Goal: Information Seeking & Learning: Learn about a topic

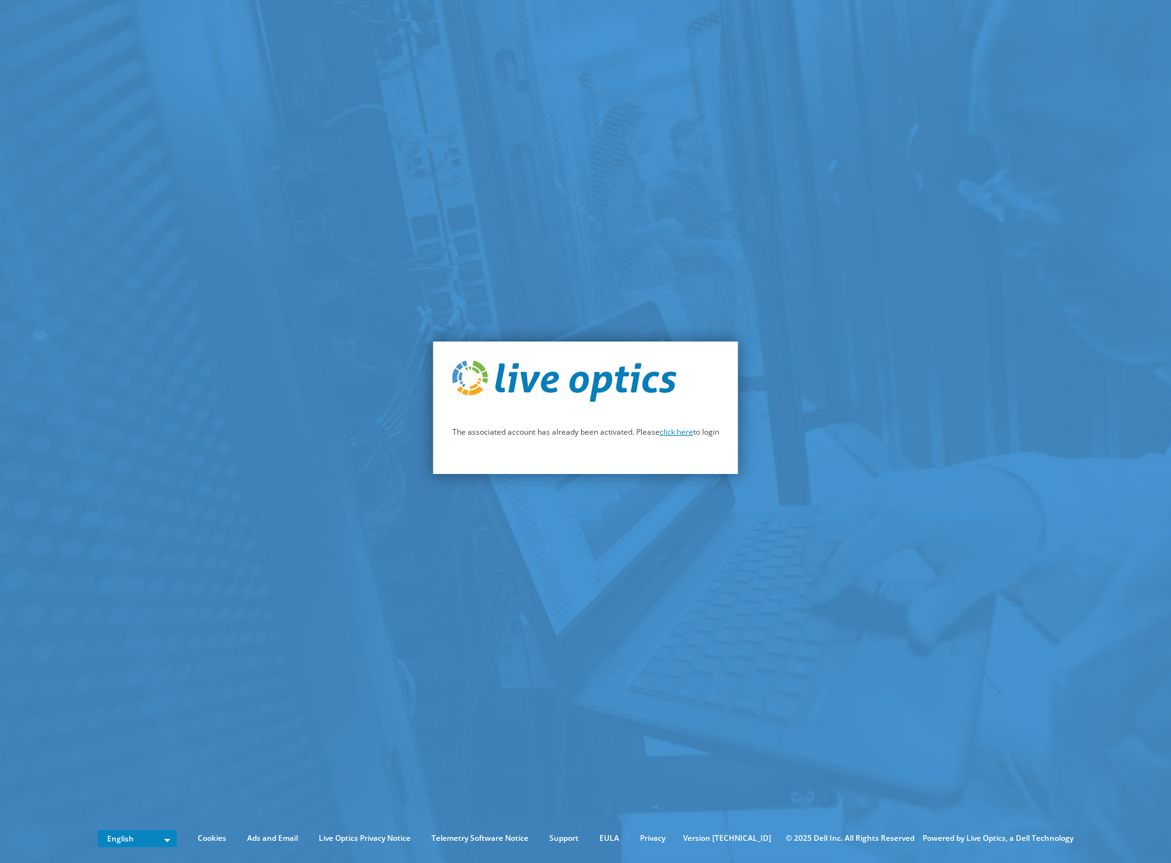
click at [676, 432] on link "click here" at bounding box center [677, 431] width 34 height 11
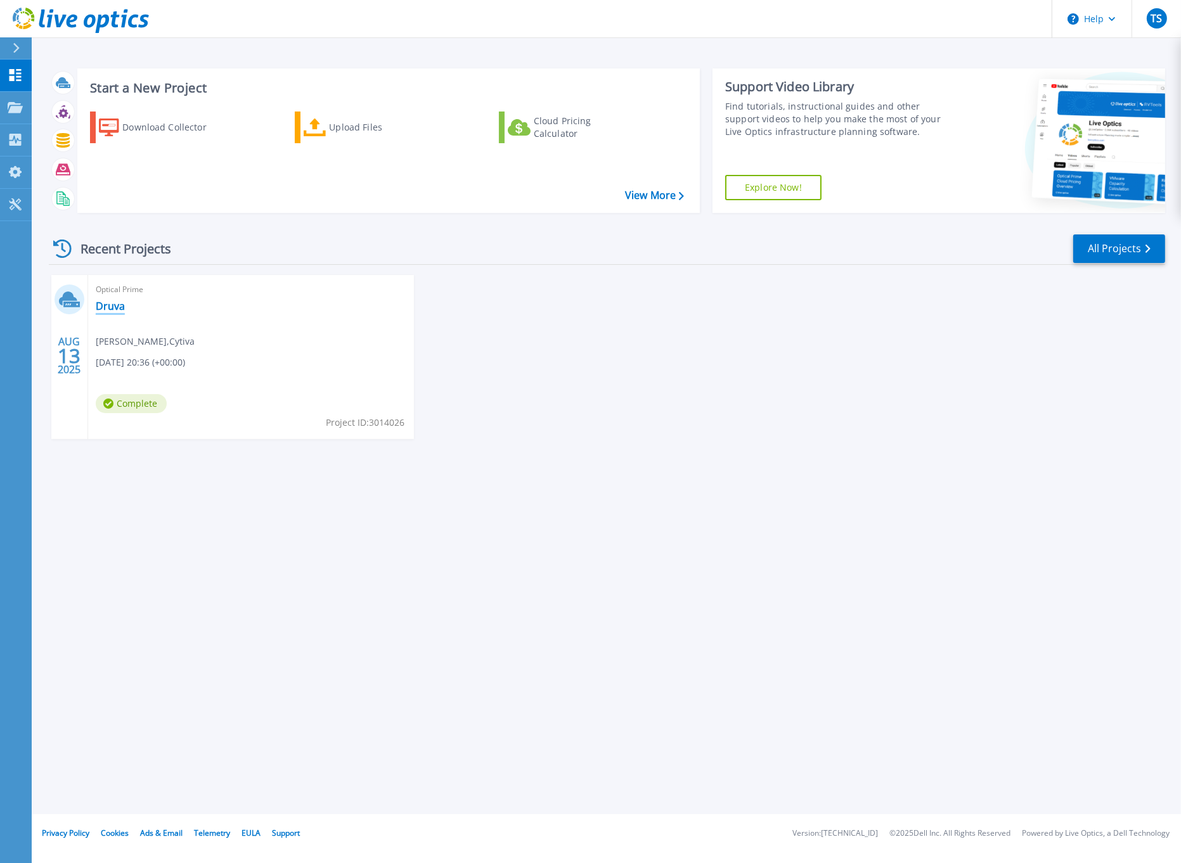
click at [110, 303] on link "Druva" at bounding box center [110, 306] width 29 height 13
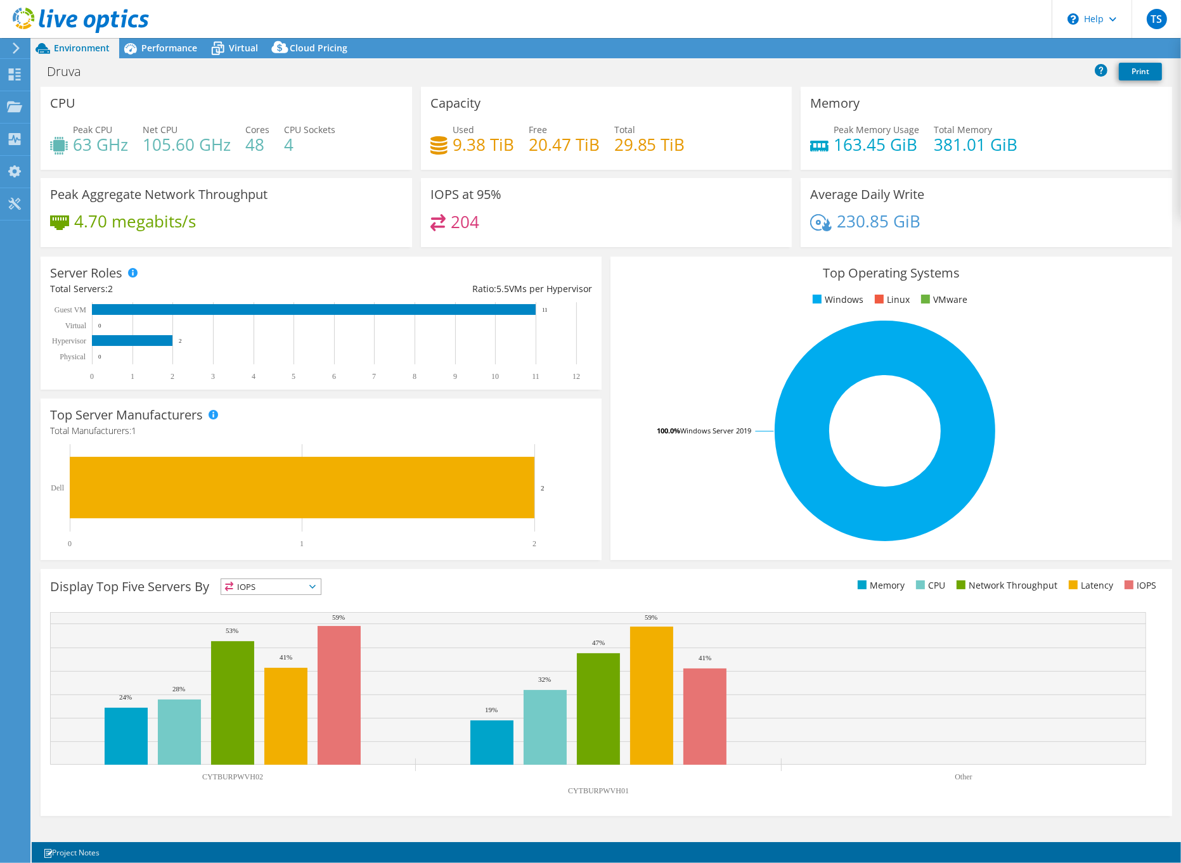
select select "HongKong"
select select "USD"
click at [169, 51] on span "Performance" at bounding box center [169, 48] width 56 height 12
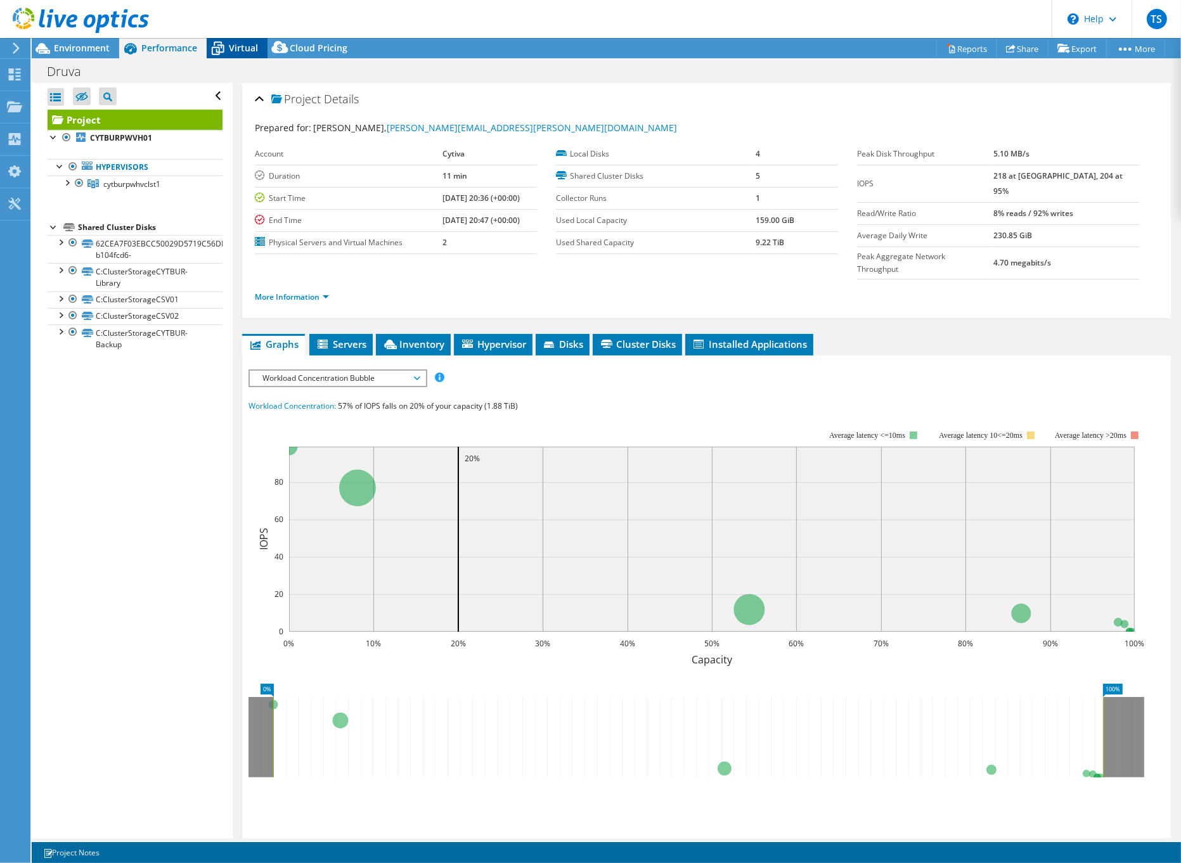
click at [240, 52] on span "Virtual" at bounding box center [243, 48] width 29 height 12
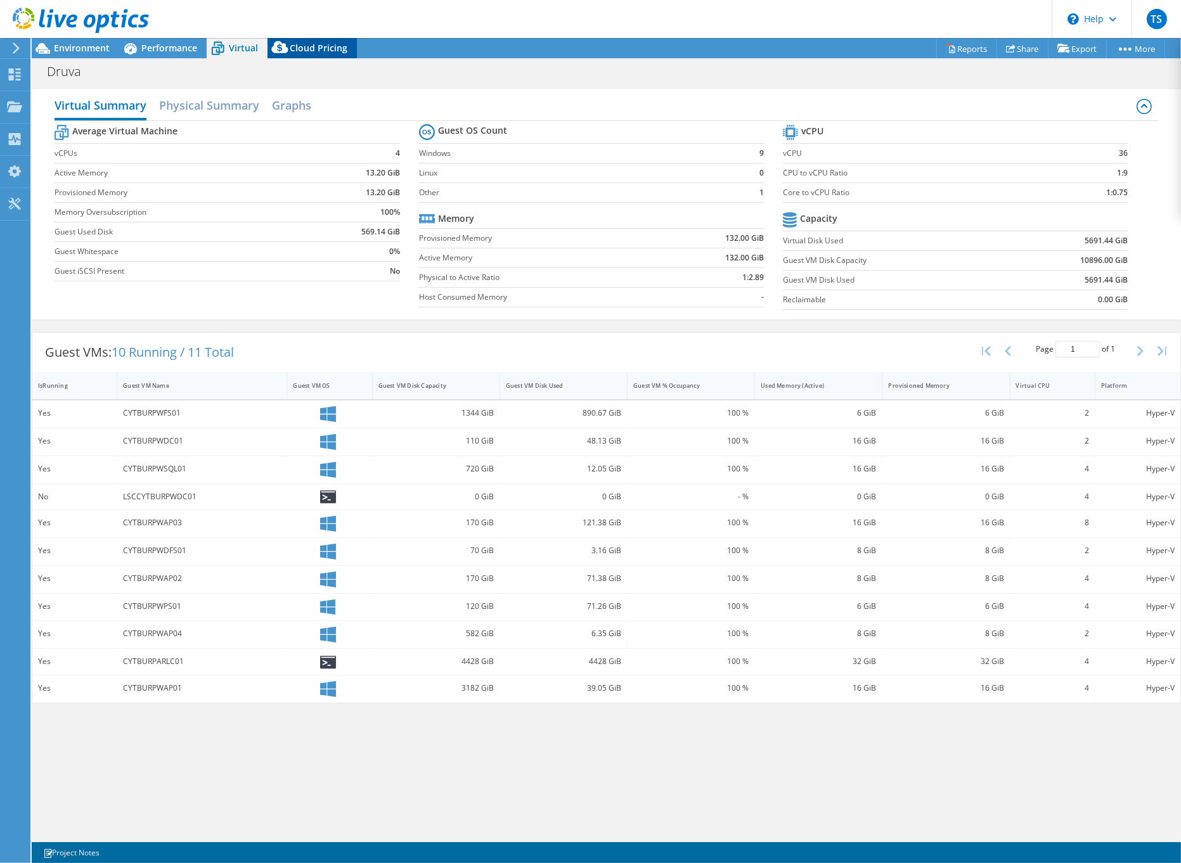
click at [317, 48] on span "Cloud Pricing" at bounding box center [319, 48] width 58 height 12
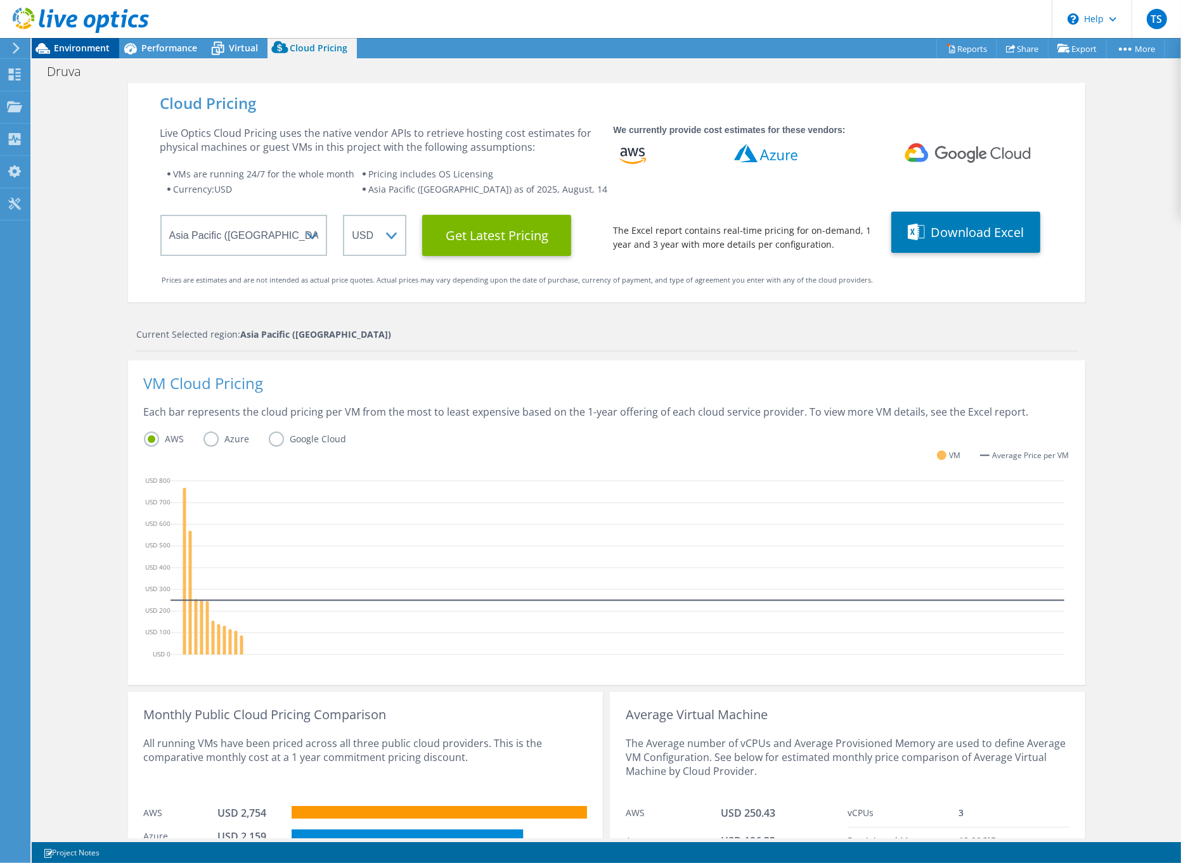
click at [84, 49] on span "Environment" at bounding box center [82, 48] width 56 height 12
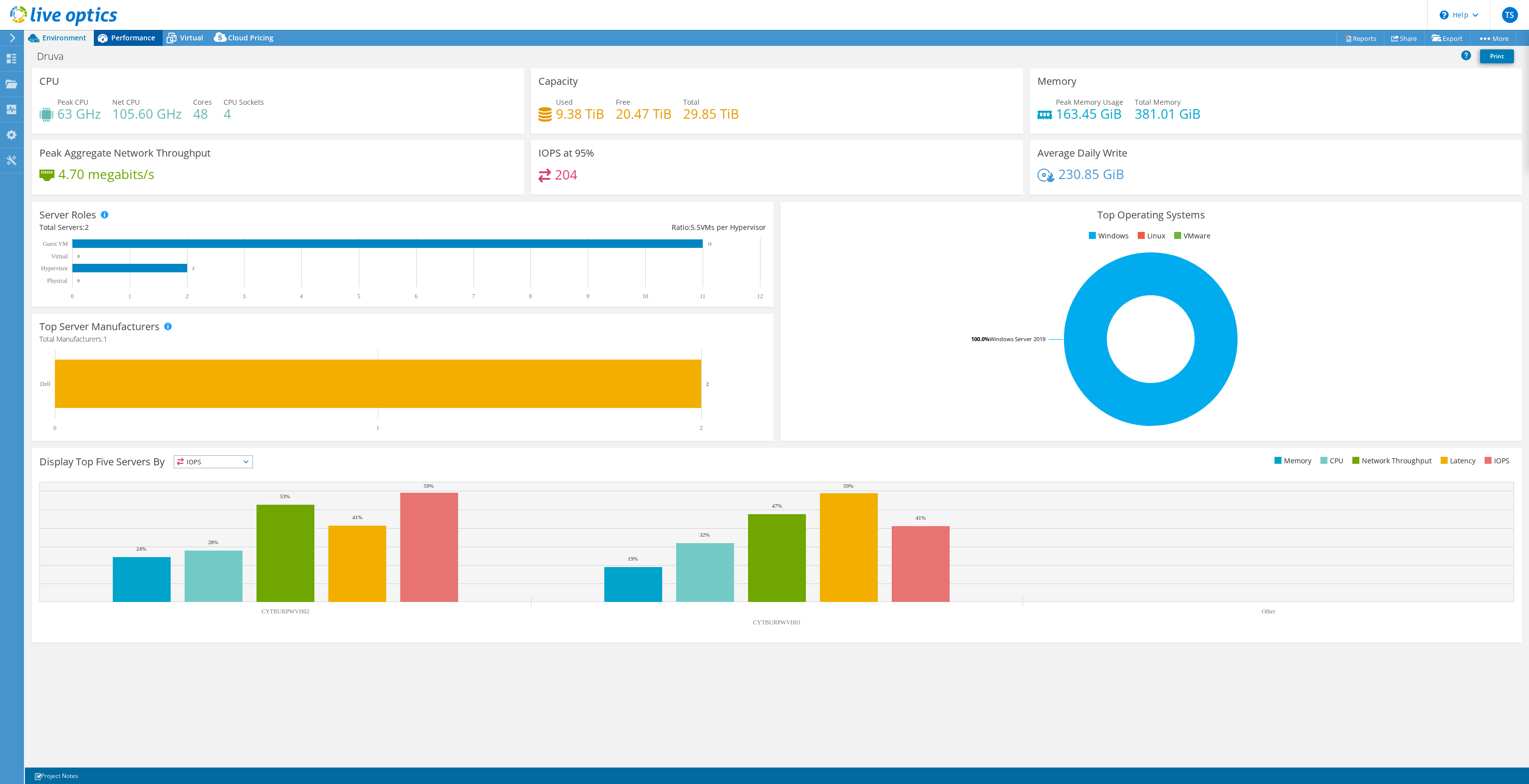
click at [132, 38] on span "Performance" at bounding box center [133, 38] width 44 height 9
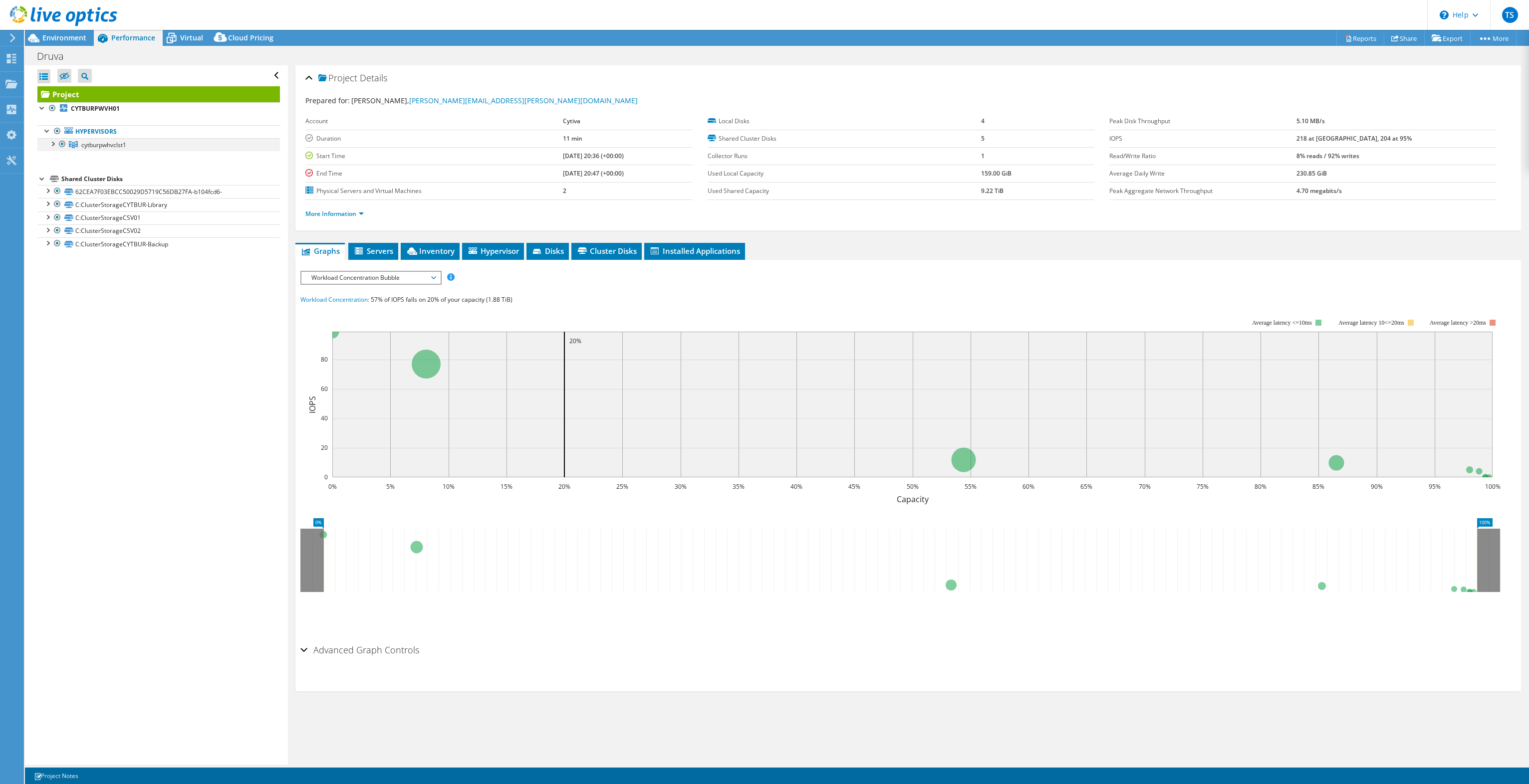
click at [53, 144] on div at bounding box center [52, 143] width 10 height 10
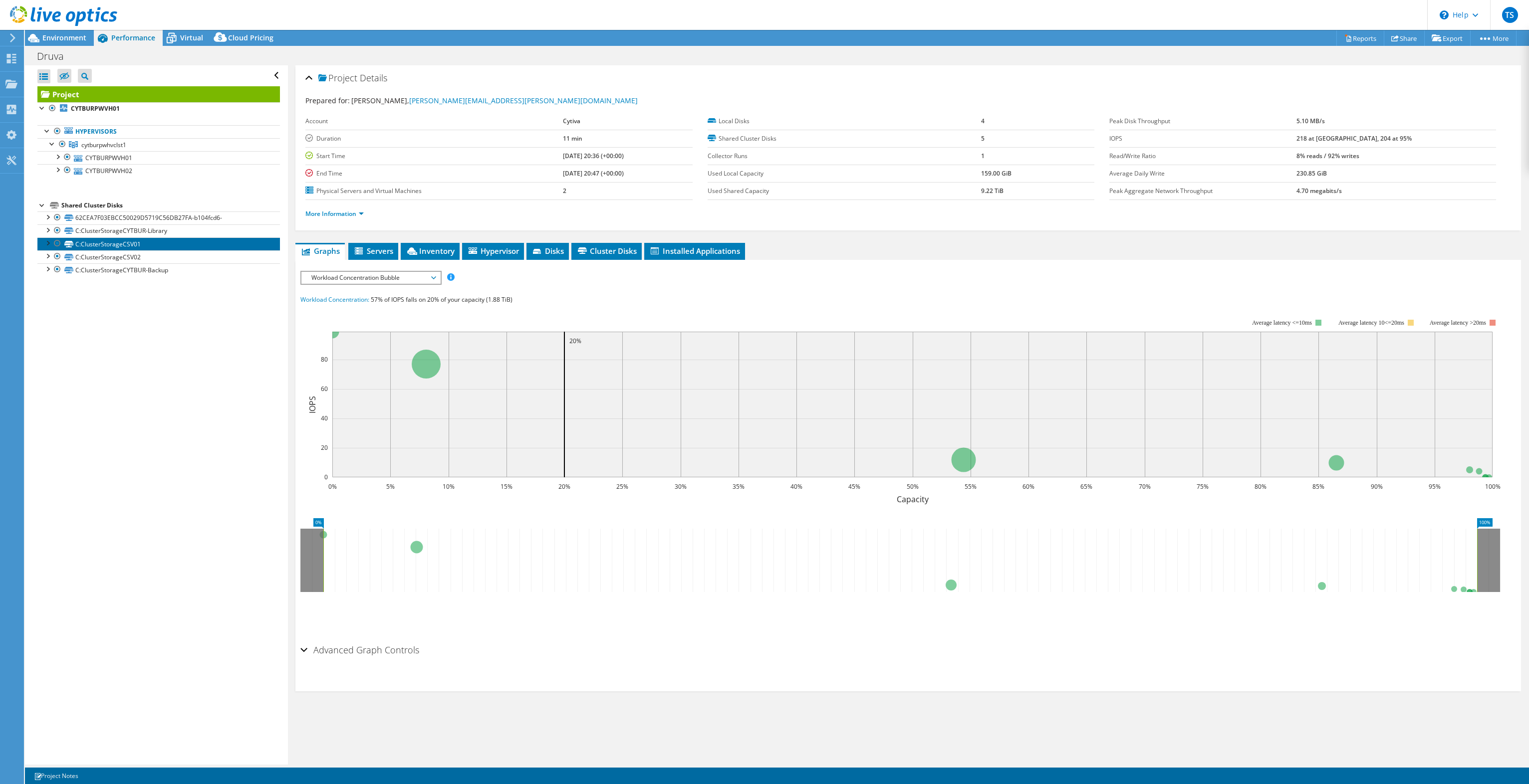
click at [103, 239] on link "C:ClusterStorageCSV01" at bounding box center [159, 244] width 242 height 13
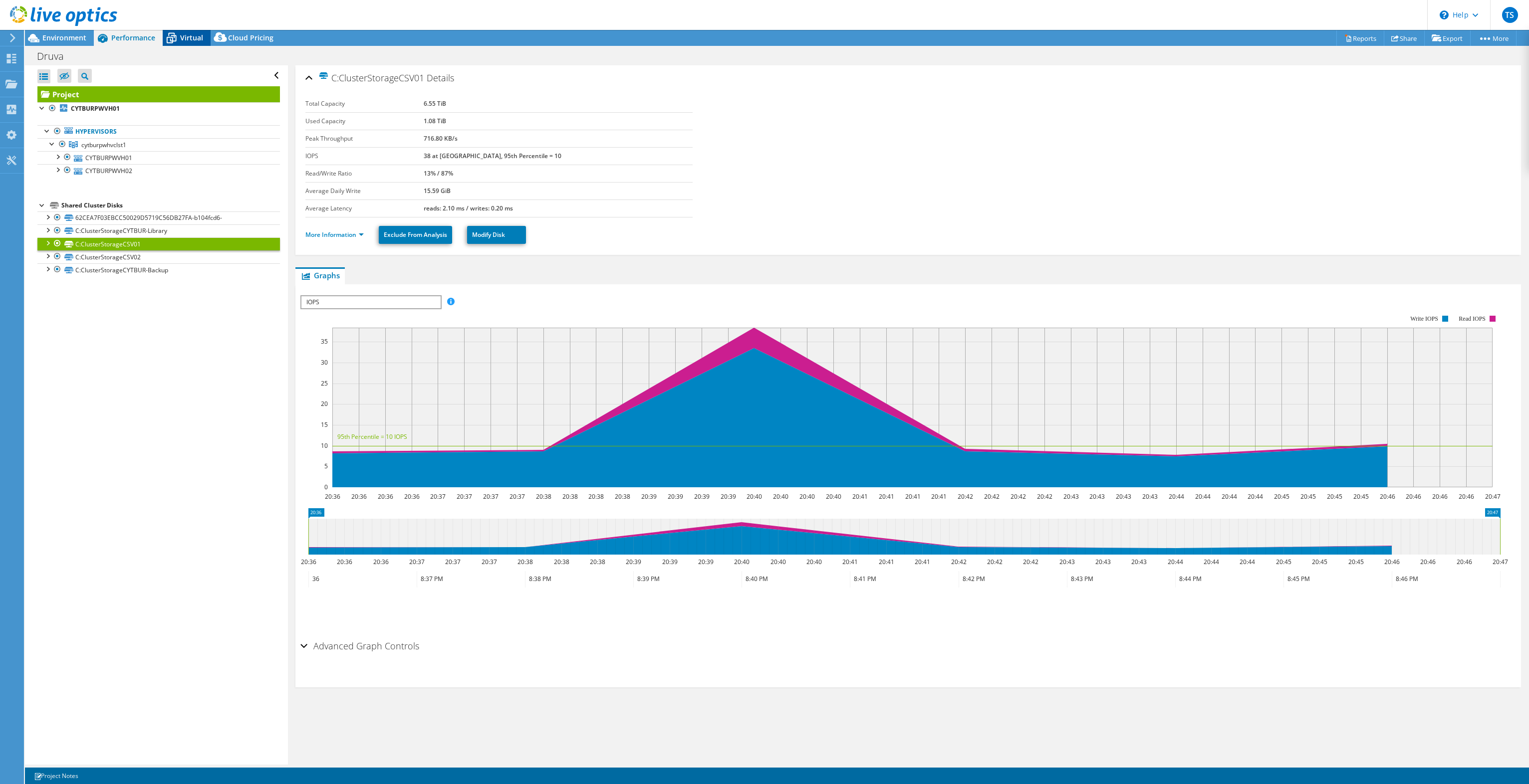
click at [193, 38] on span "Virtual" at bounding box center [191, 38] width 23 height 9
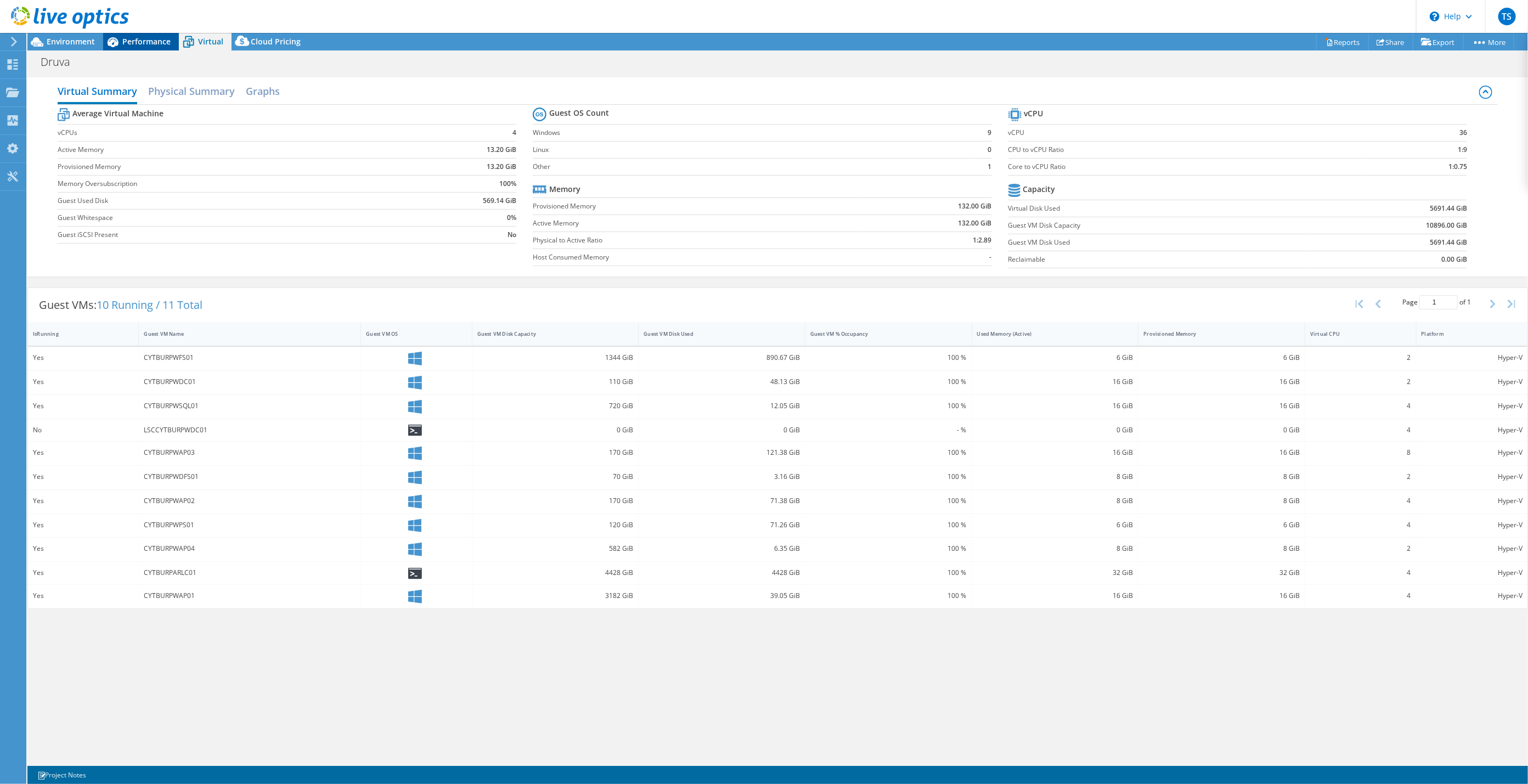
click at [140, 41] on span "Performance" at bounding box center [146, 42] width 48 height 10
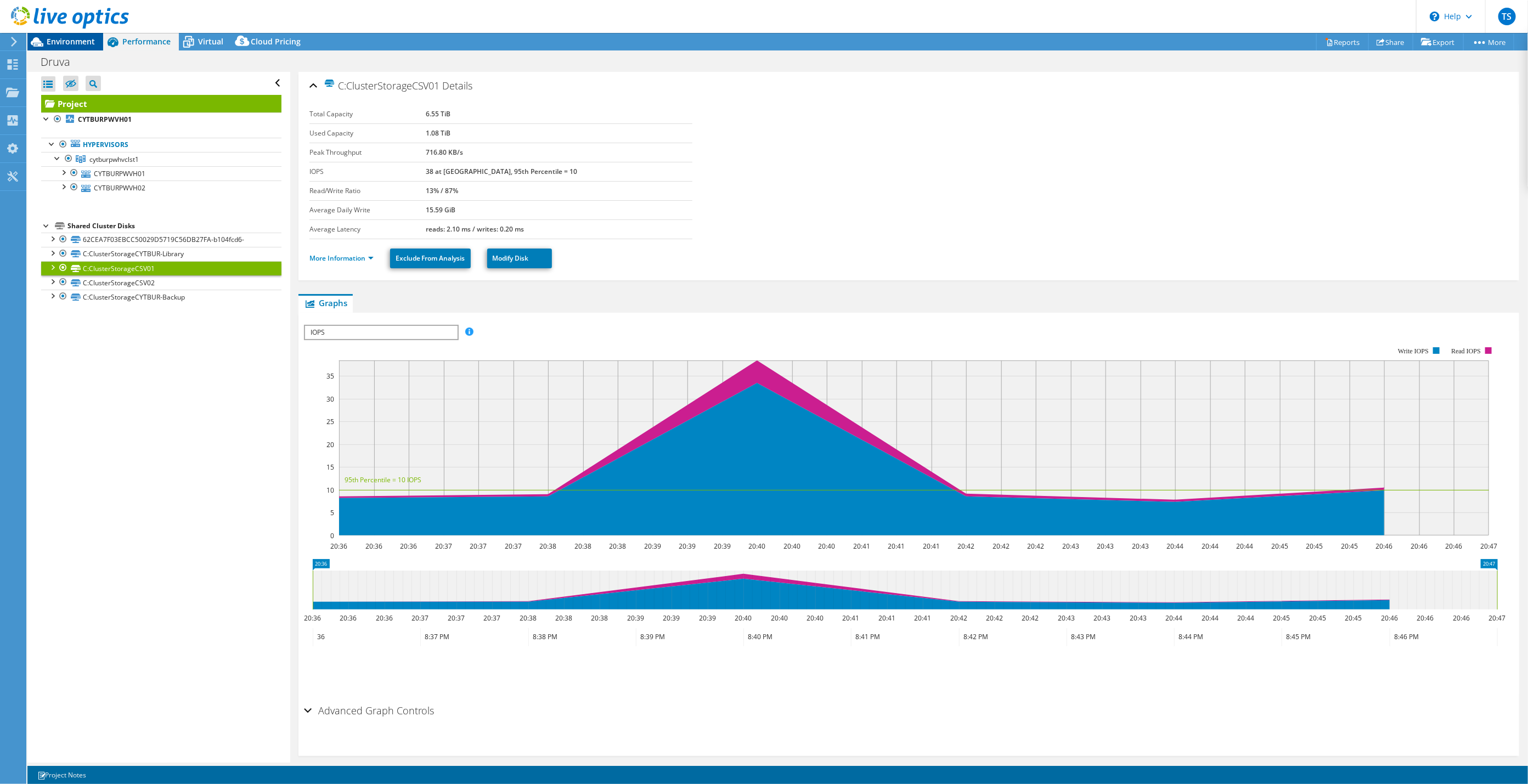
click at [73, 43] on span "Environment" at bounding box center [71, 42] width 48 height 10
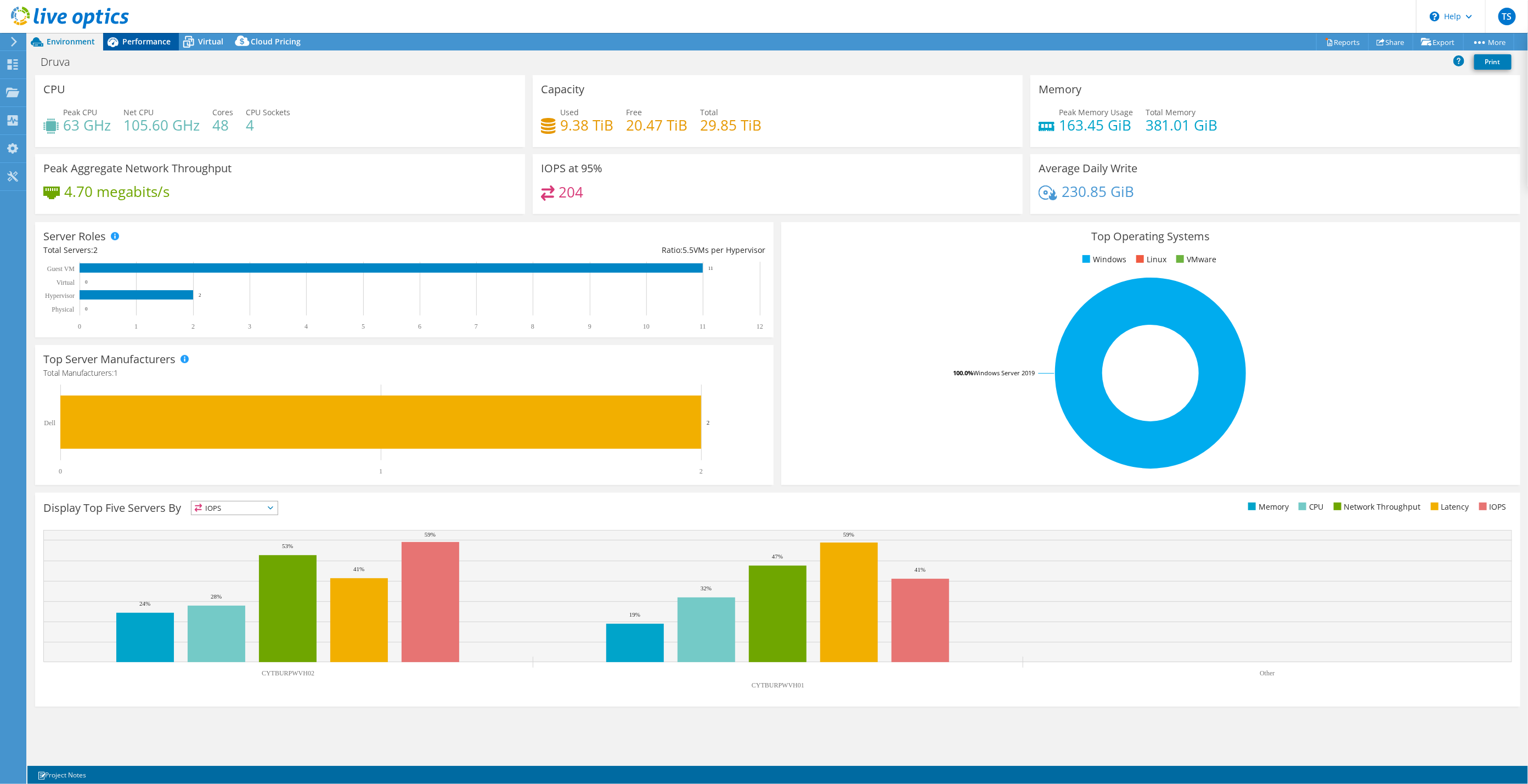
click at [158, 43] on span "Performance" at bounding box center [146, 42] width 48 height 10
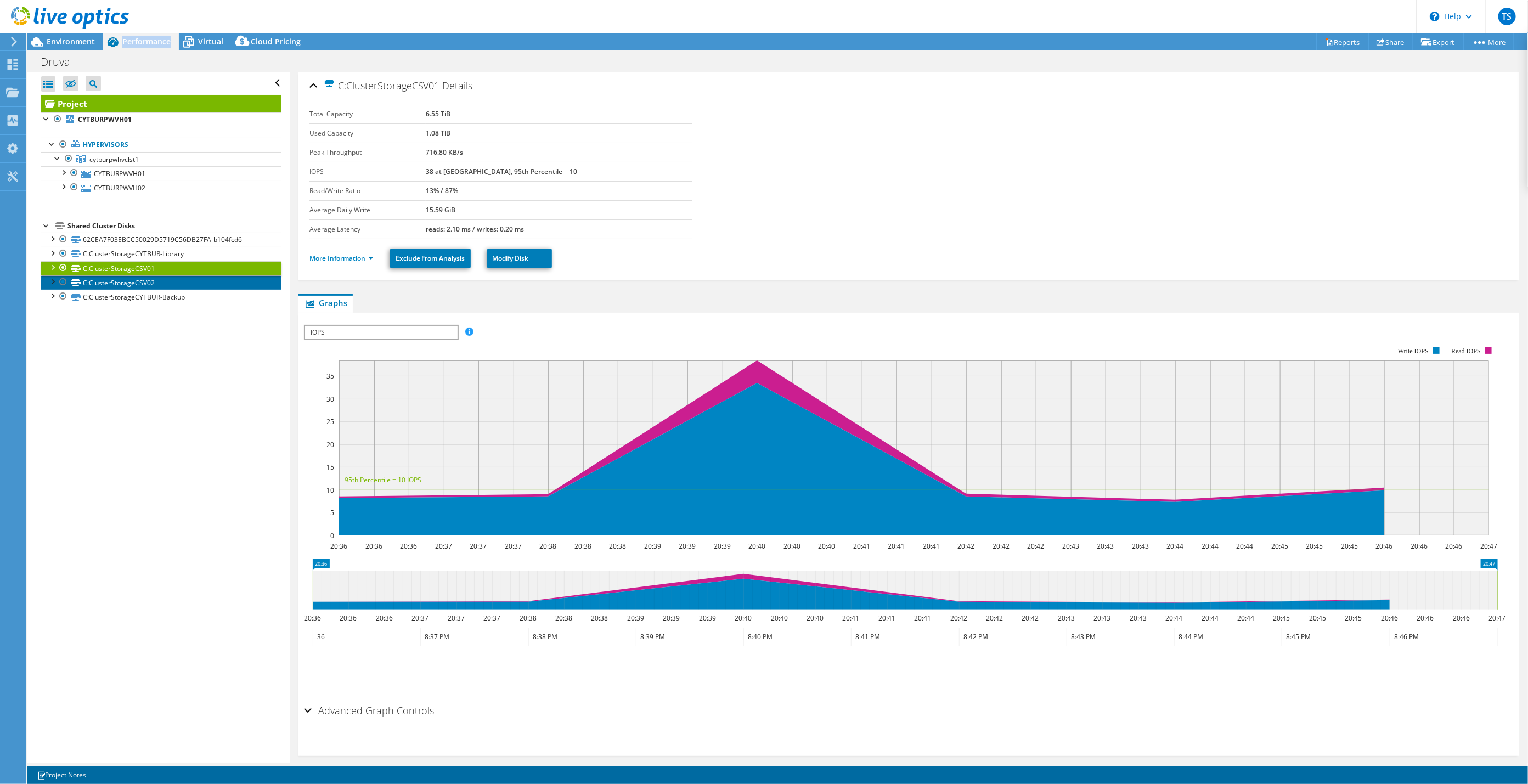
click at [124, 282] on link "C:ClusterStorageCSV02" at bounding box center [162, 282] width 241 height 14
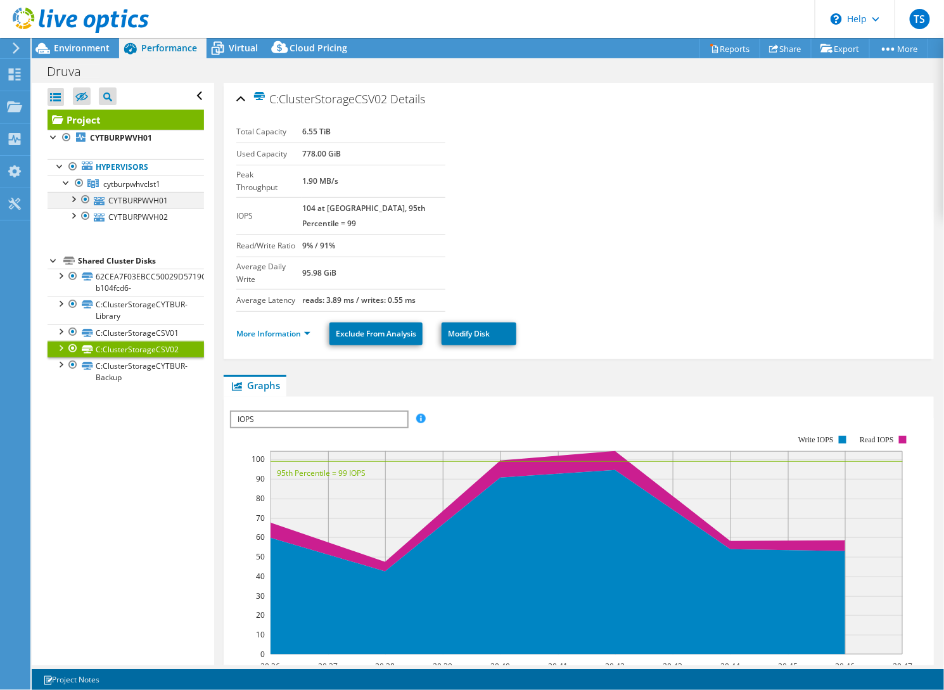
click at [73, 200] on div at bounding box center [73, 198] width 13 height 13
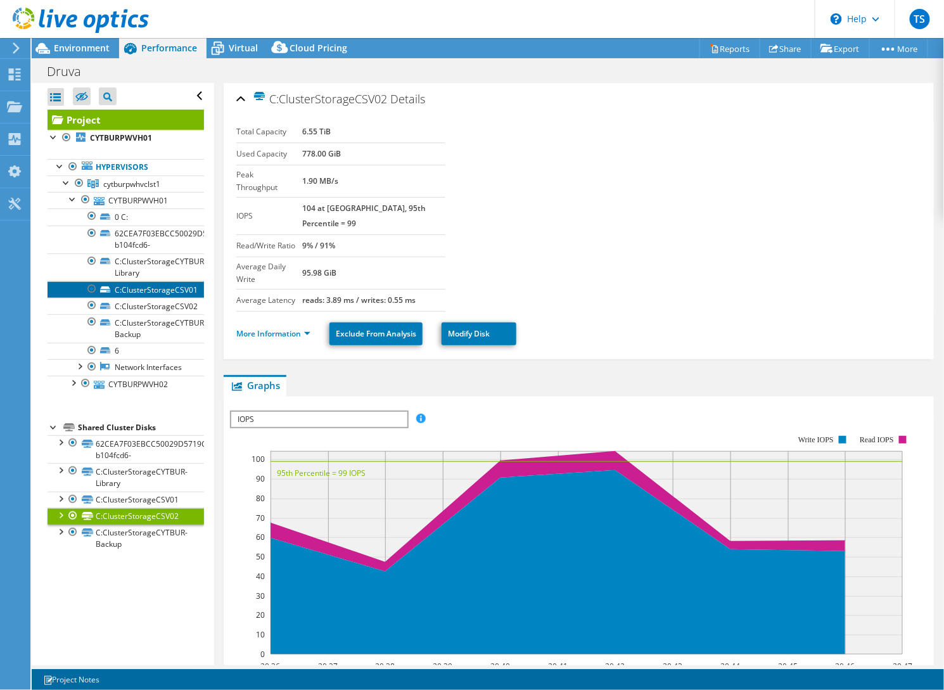
click at [147, 286] on link "C:ClusterStorageCSV01" at bounding box center [126, 289] width 157 height 16
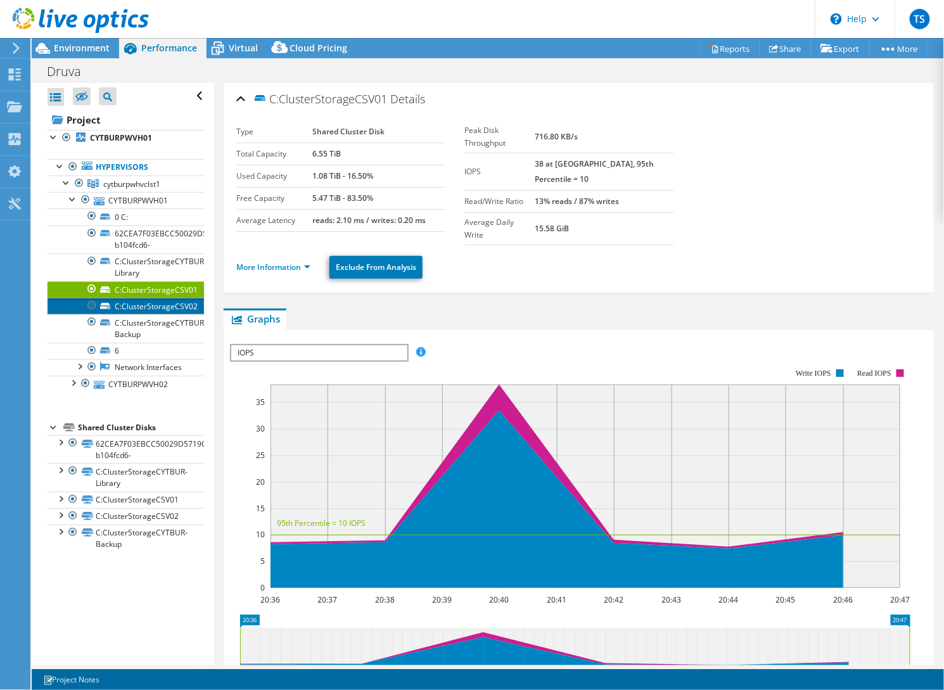
click at [152, 305] on link "C:ClusterStorageCSV02" at bounding box center [126, 306] width 157 height 16
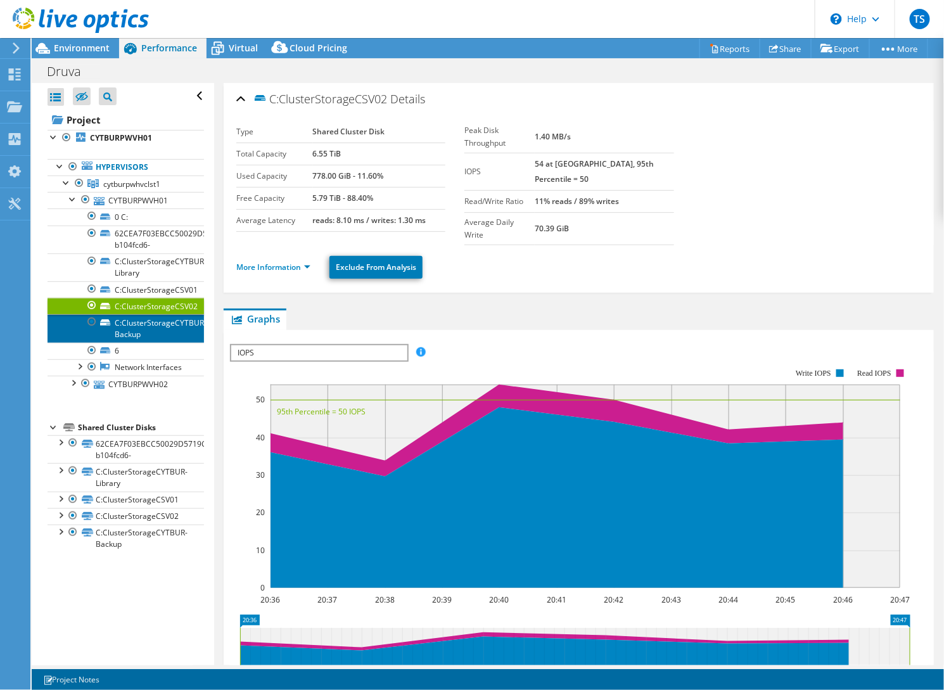
click at [139, 323] on link "C:ClusterStorageCYTBUR-Backup" at bounding box center [126, 328] width 157 height 28
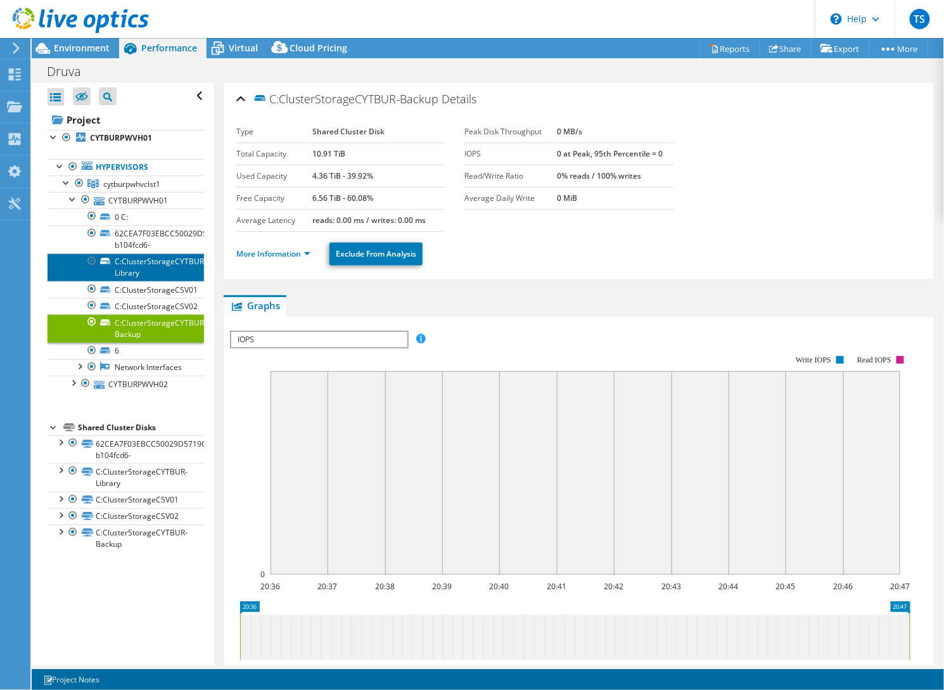
click at [131, 260] on link "C:ClusterStorageCYTBUR-Library" at bounding box center [126, 267] width 157 height 28
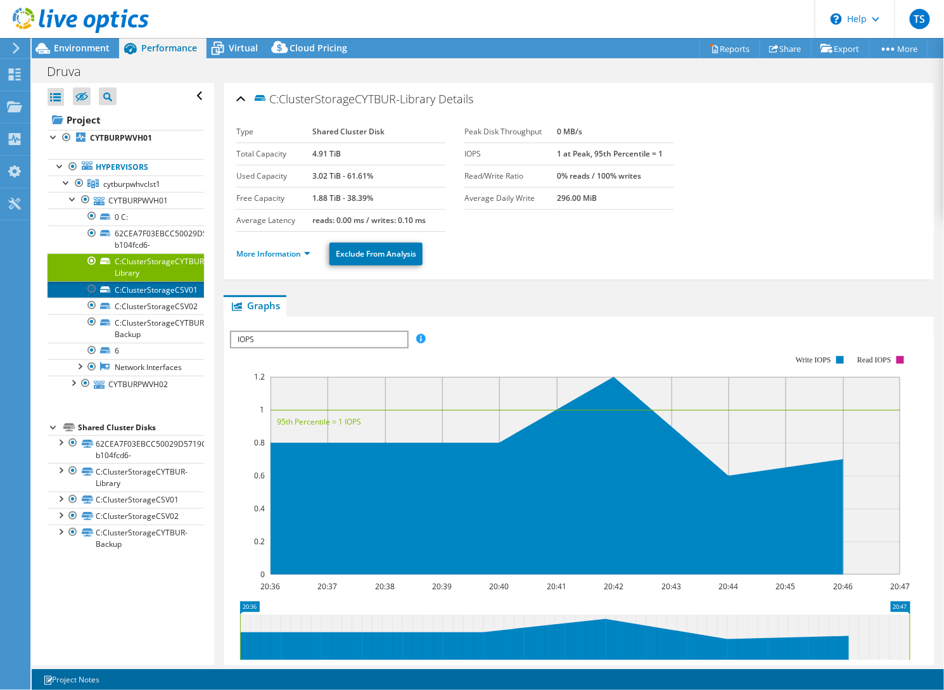
click at [139, 291] on link "C:ClusterStorageCSV01" at bounding box center [126, 289] width 157 height 16
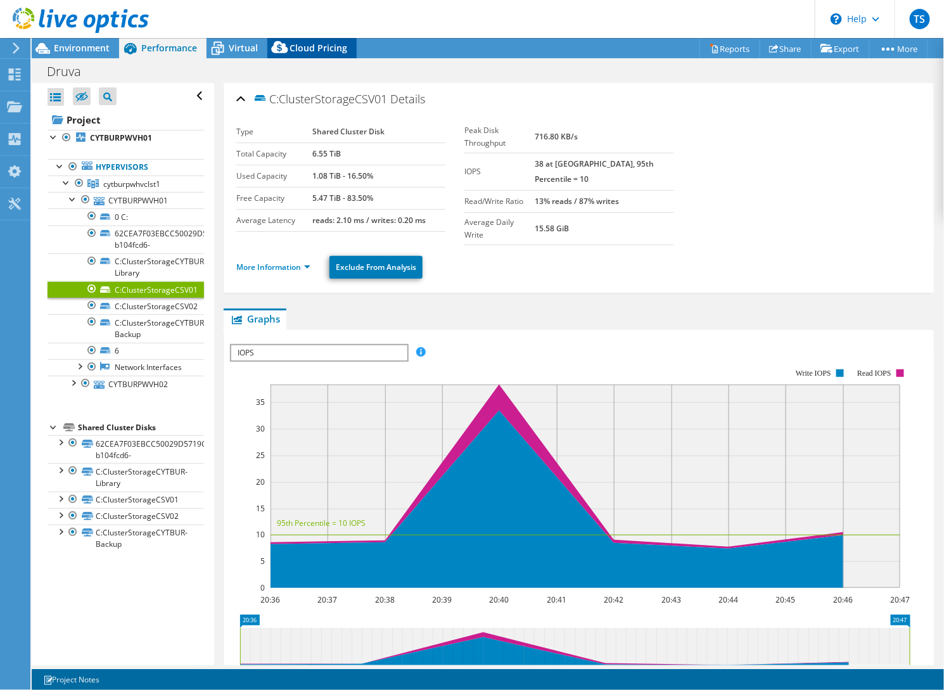
click at [323, 49] on span "Cloud Pricing" at bounding box center [319, 48] width 58 height 12
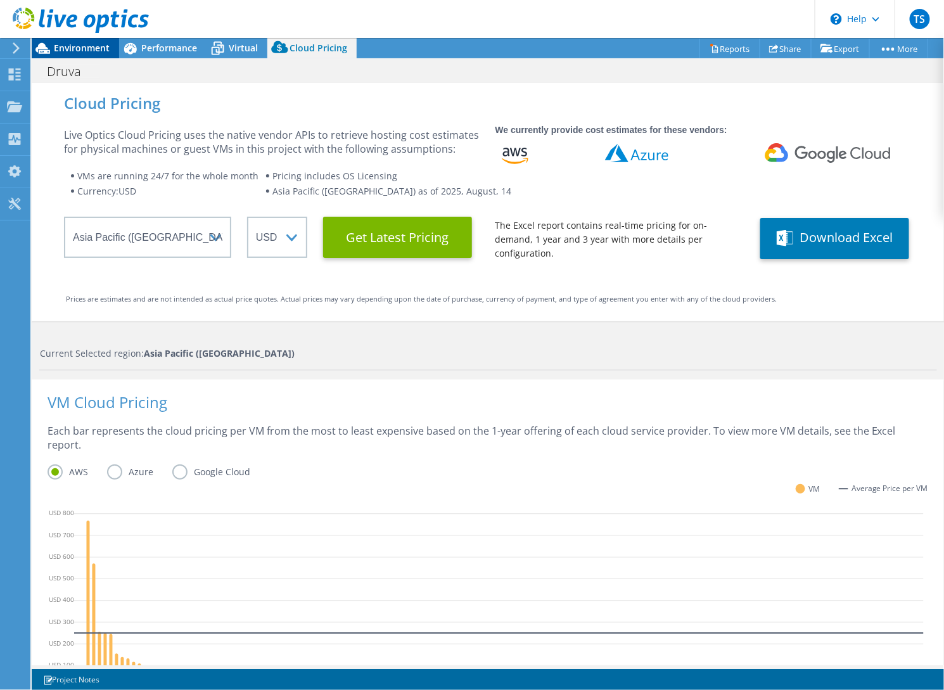
click at [90, 48] on span "Environment" at bounding box center [82, 48] width 56 height 12
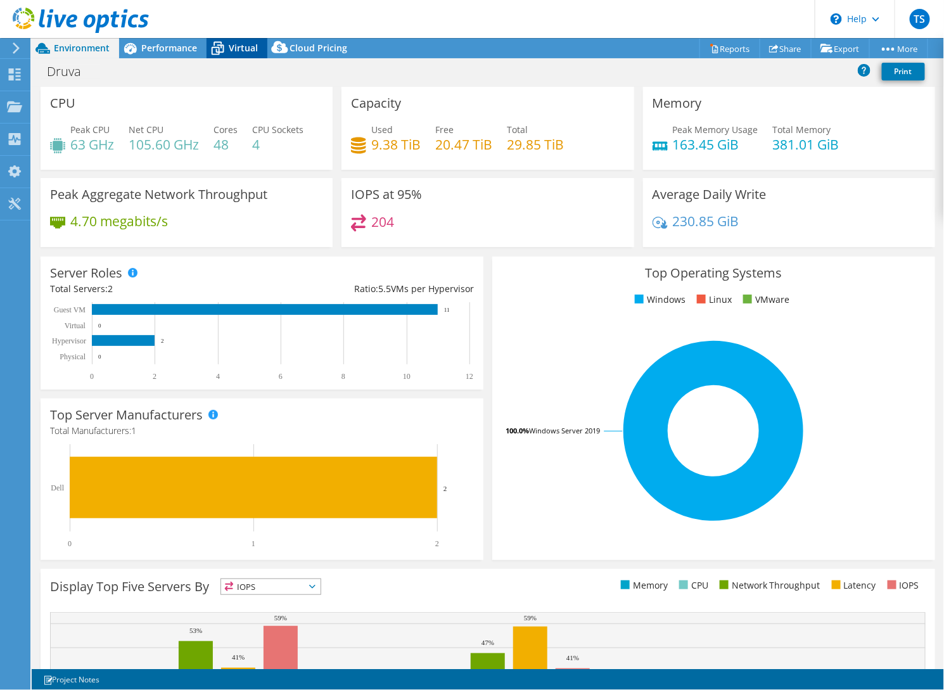
click at [243, 47] on span "Virtual" at bounding box center [243, 48] width 29 height 12
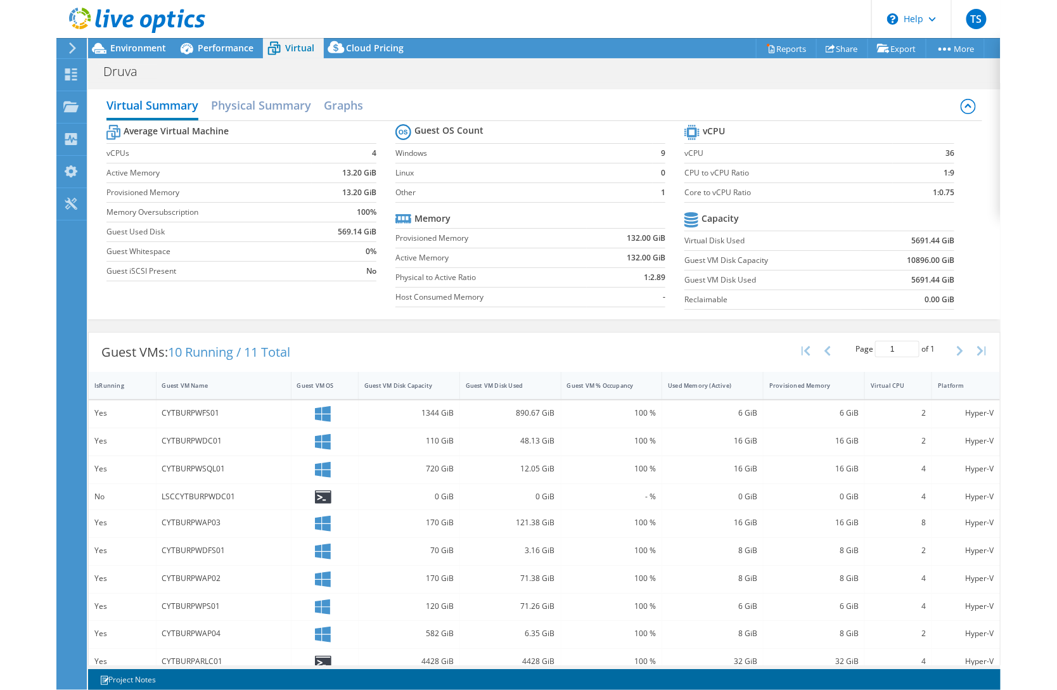
scroll to position [39, 0]
